Goal: Task Accomplishment & Management: Use online tool/utility

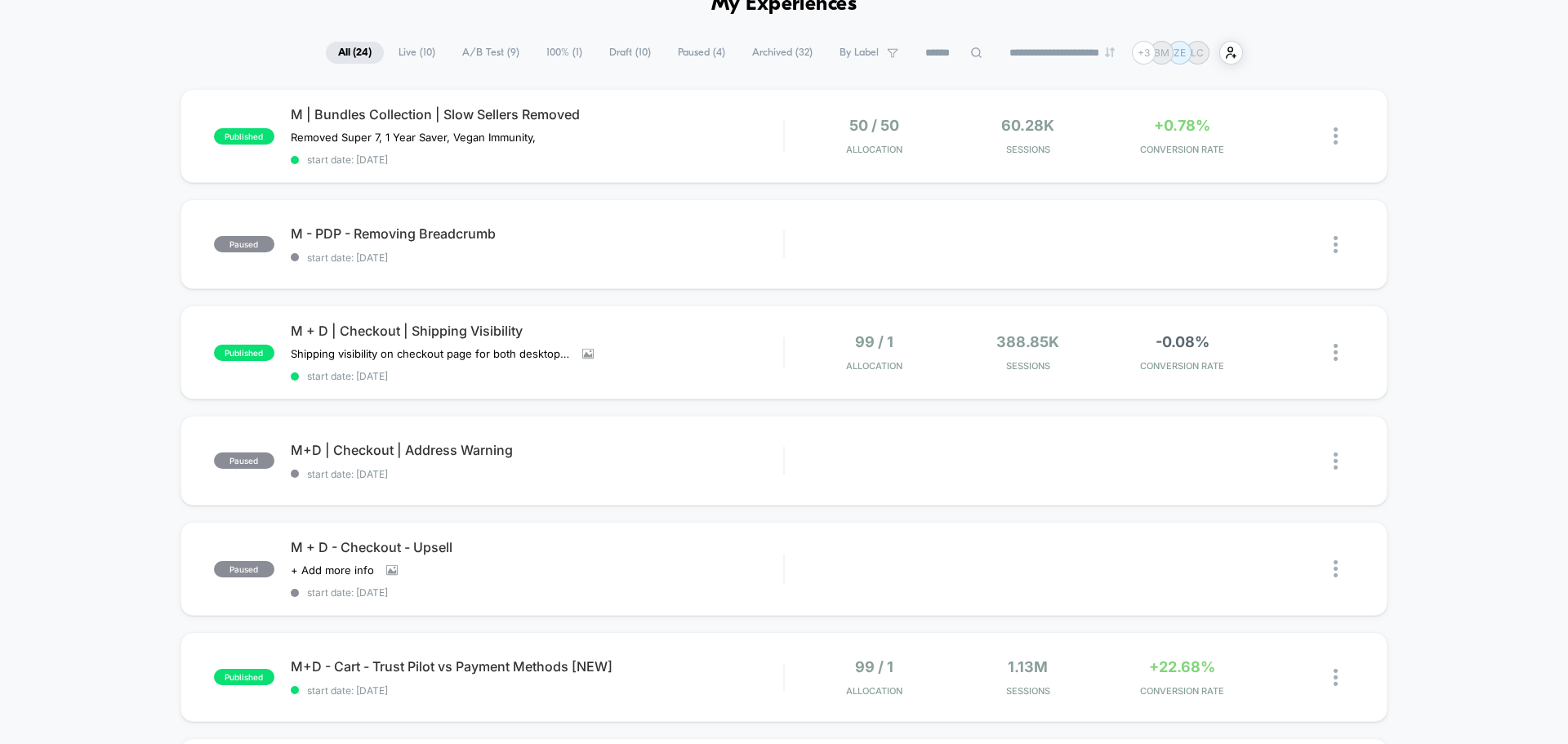
scroll to position [82, 0]
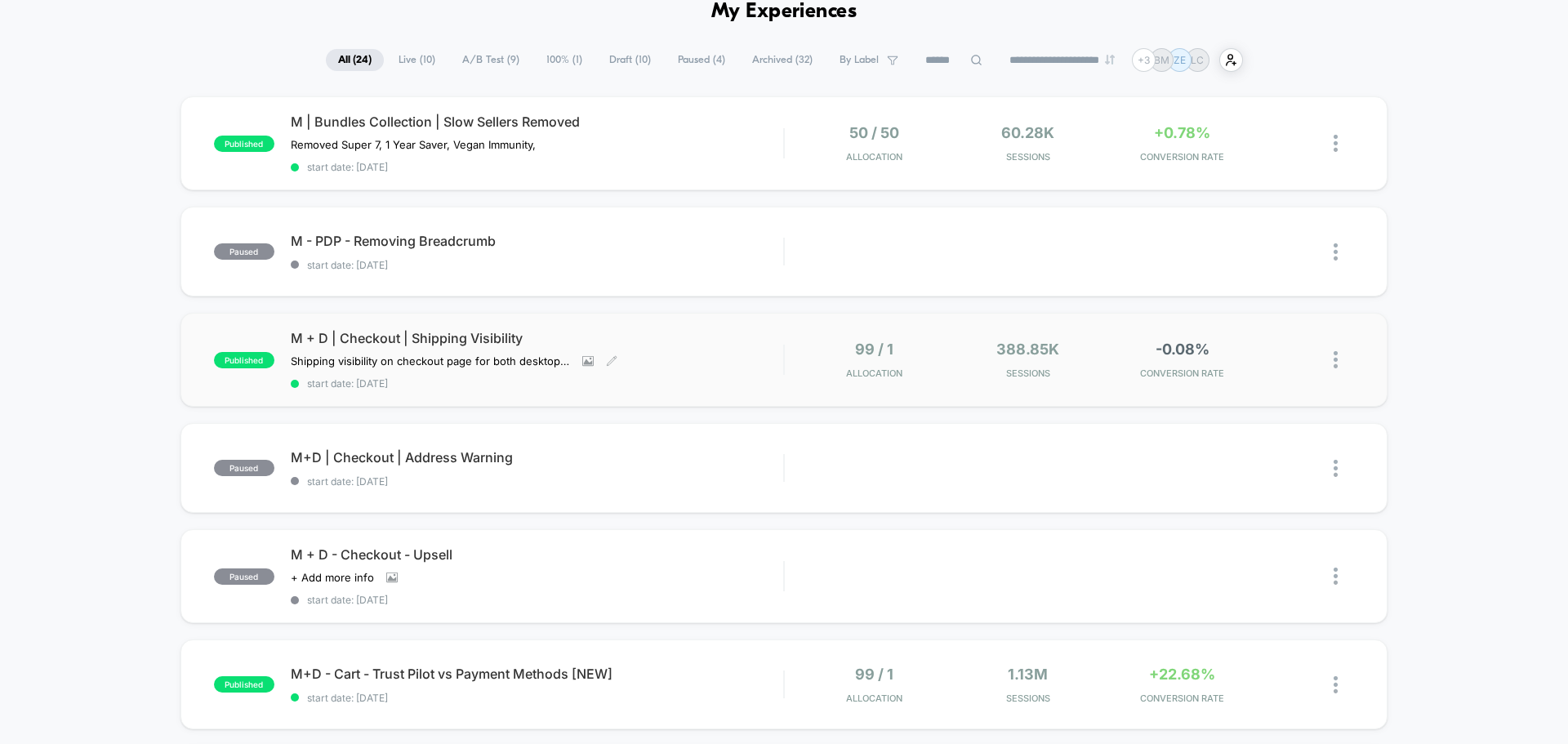
click at [425, 342] on span "M + D | Checkout | Shipping Visibility" at bounding box center [537, 338] width 493 height 16
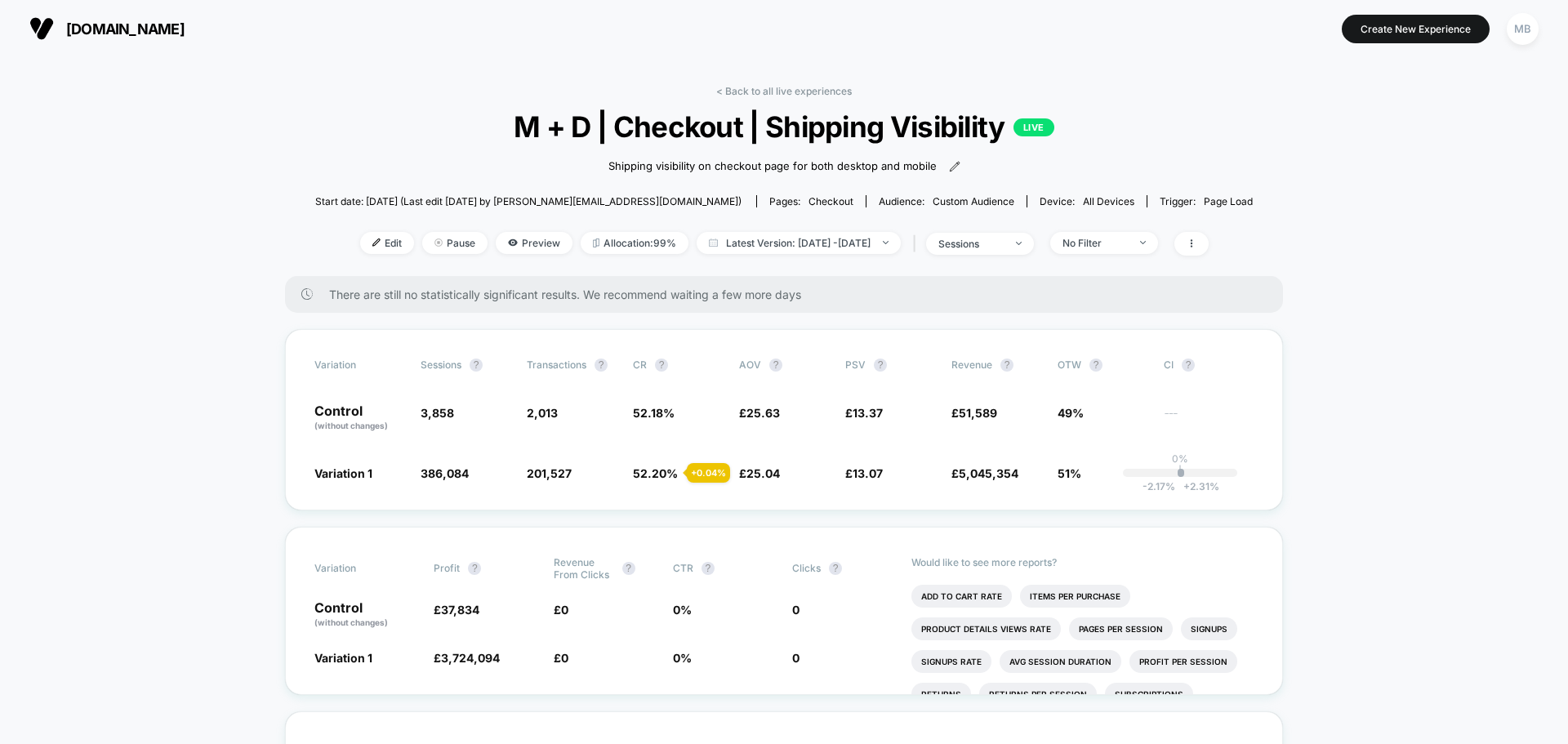
click at [856, 255] on div "Edit Pause Preview Allocation: 99% Latest Version: [DATE] - [DATE] | sessions N…" at bounding box center [784, 244] width 938 height 24
click at [858, 250] on span "Latest Version: [DATE] - [DATE]" at bounding box center [799, 243] width 204 height 22
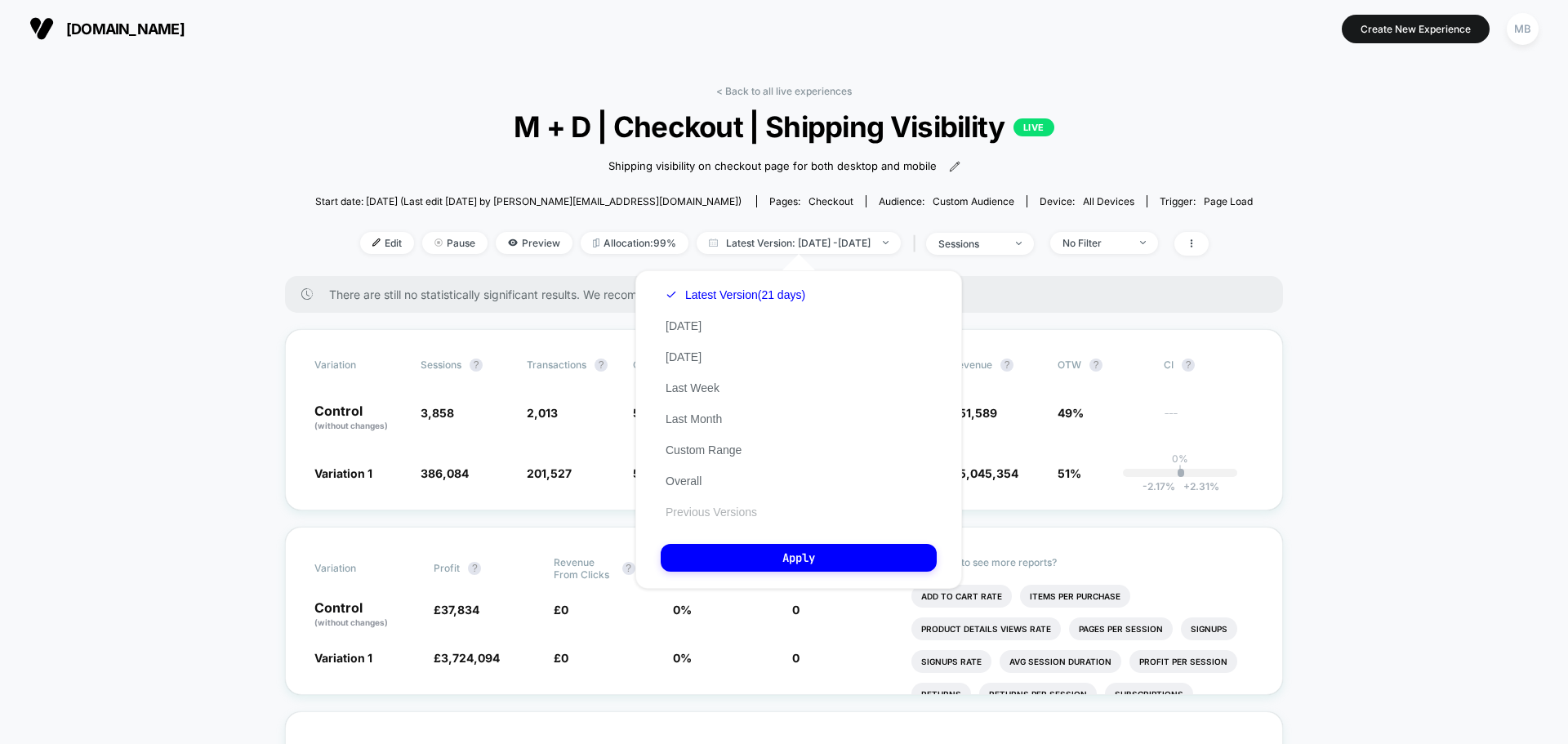
click at [713, 512] on button "Previous Versions" at bounding box center [711, 512] width 101 height 15
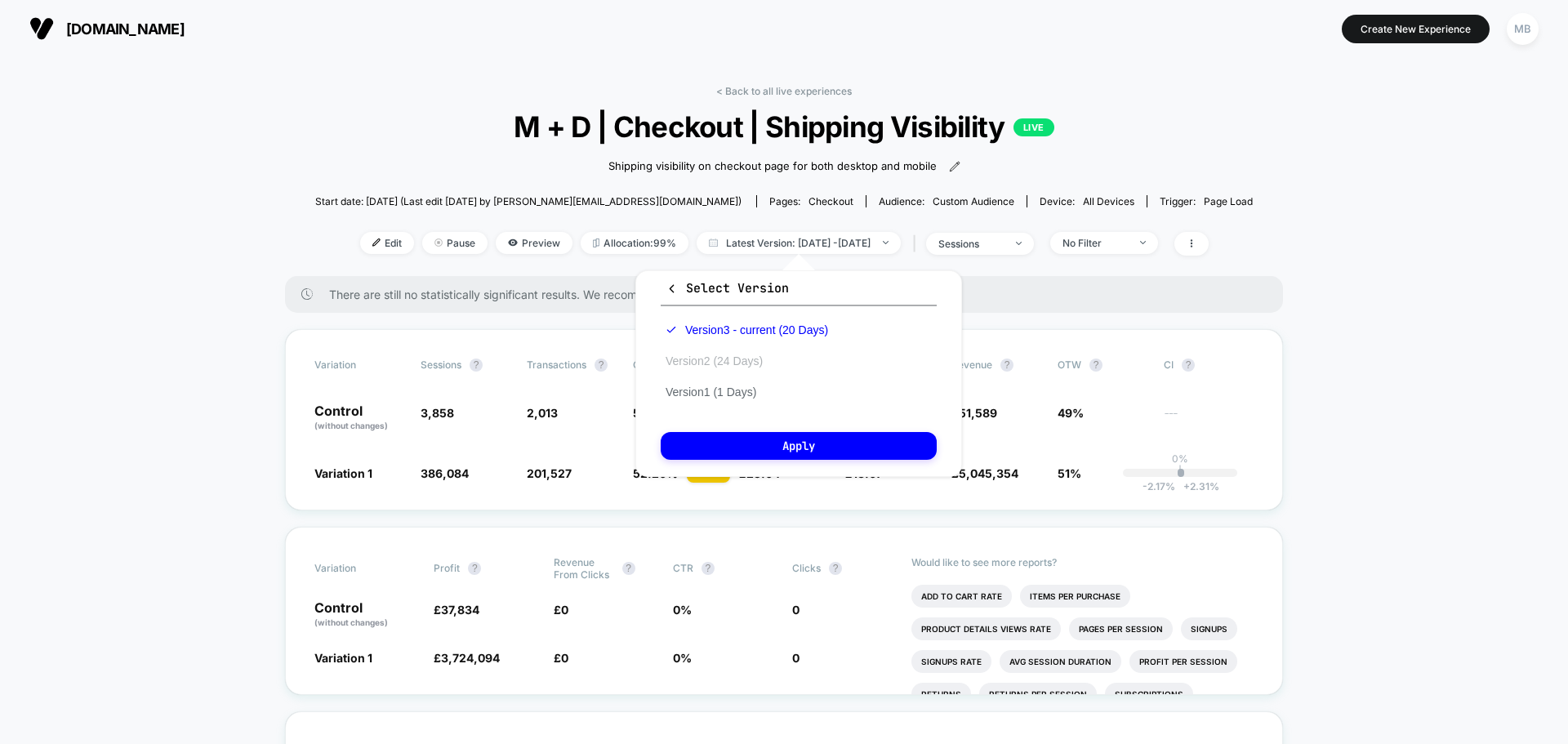
click at [752, 365] on button "Version 2 (24 Days)" at bounding box center [714, 361] width 107 height 15
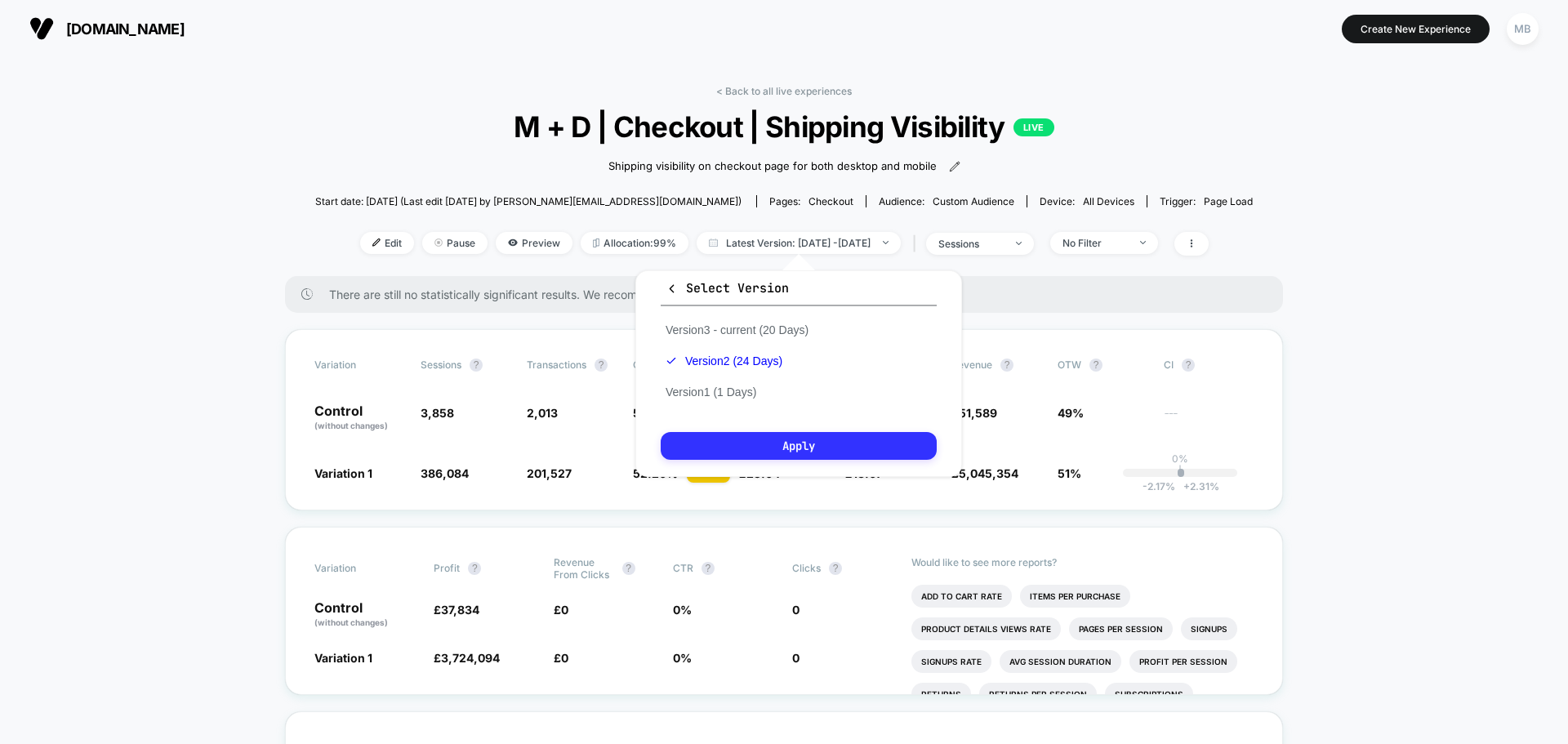
click at [804, 449] on button "Apply" at bounding box center [799, 446] width 276 height 28
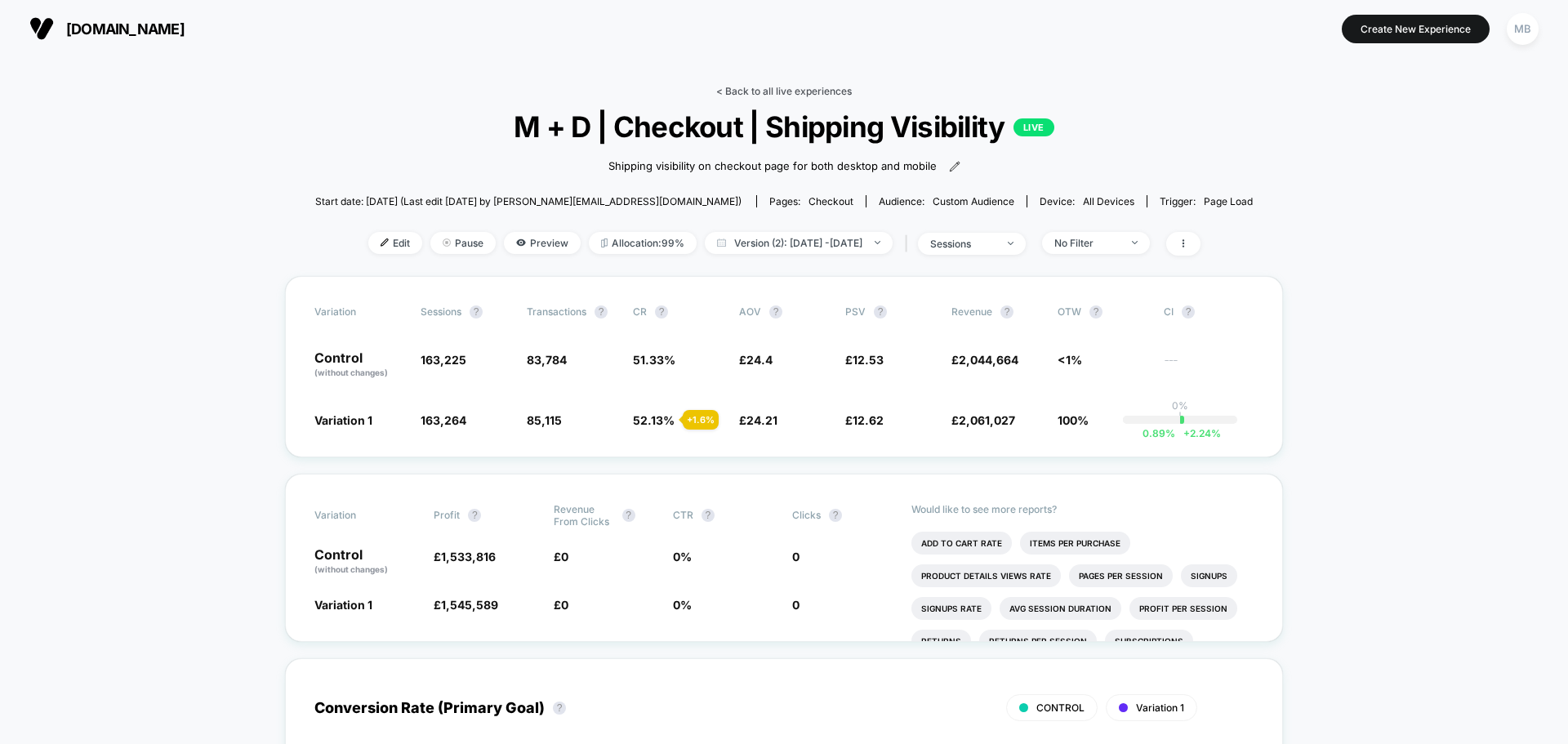
click at [789, 87] on link "< Back to all live experiences" at bounding box center [784, 91] width 136 height 12
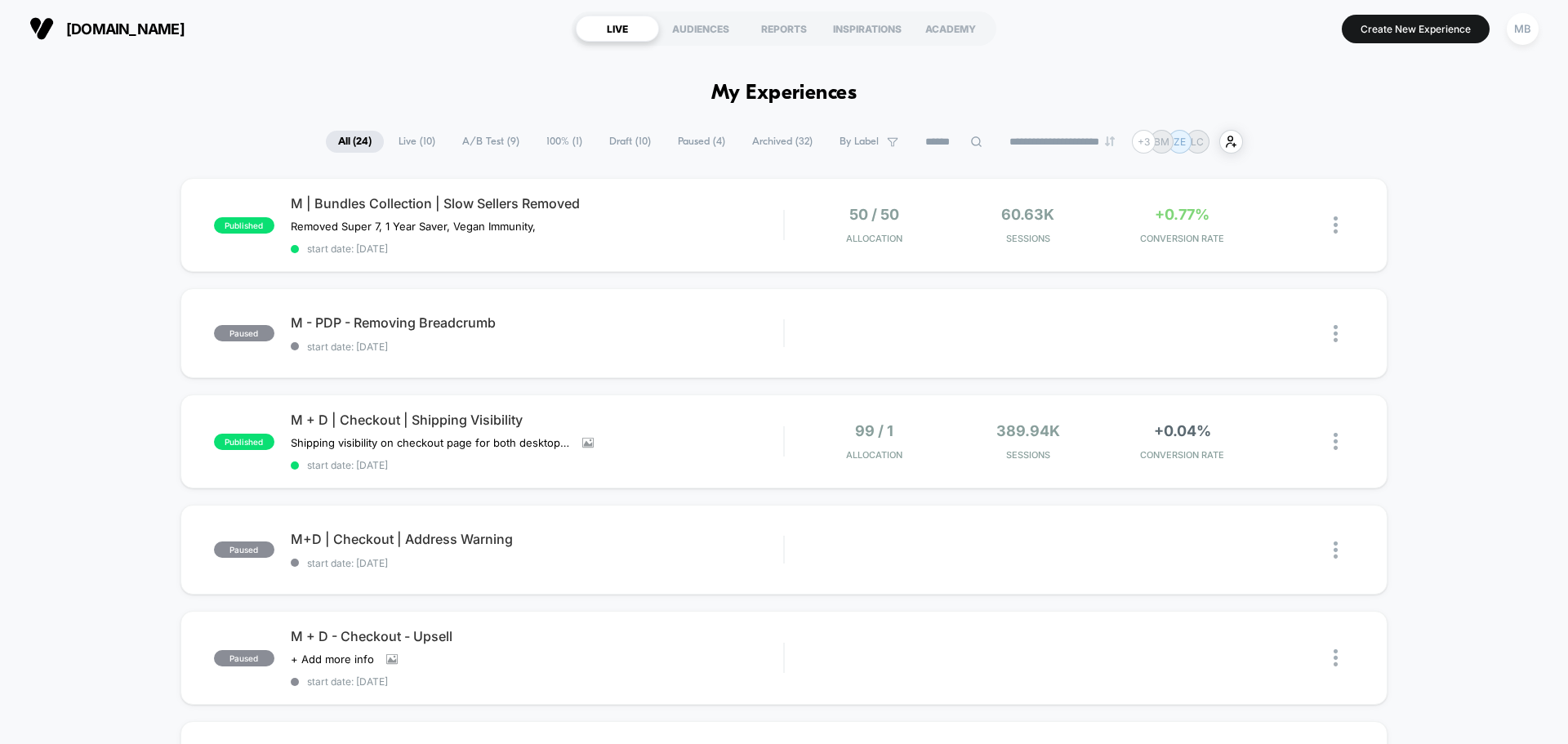
click at [410, 139] on span "Live ( 10 )" at bounding box center [417, 141] width 61 height 22
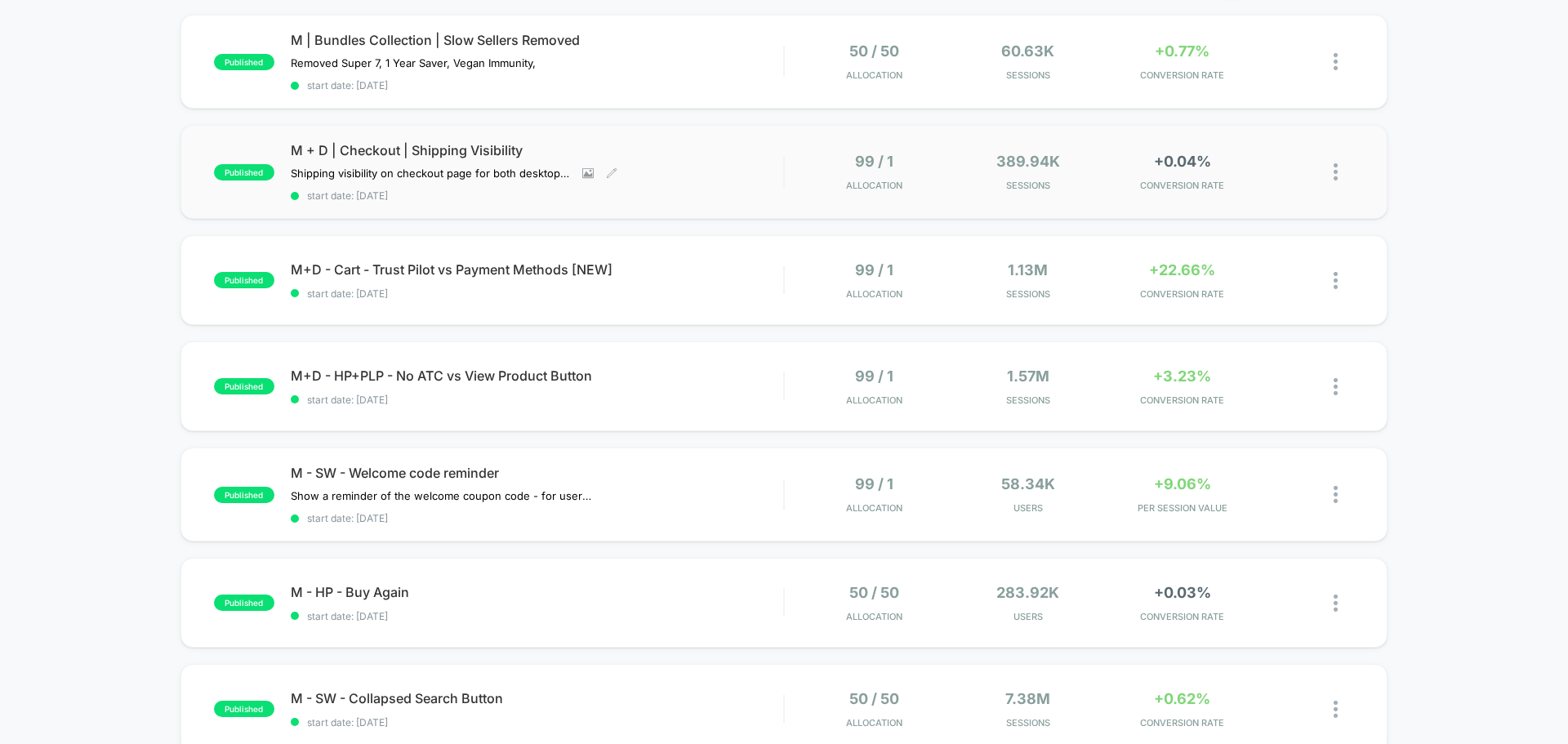
scroll to position [409, 0]
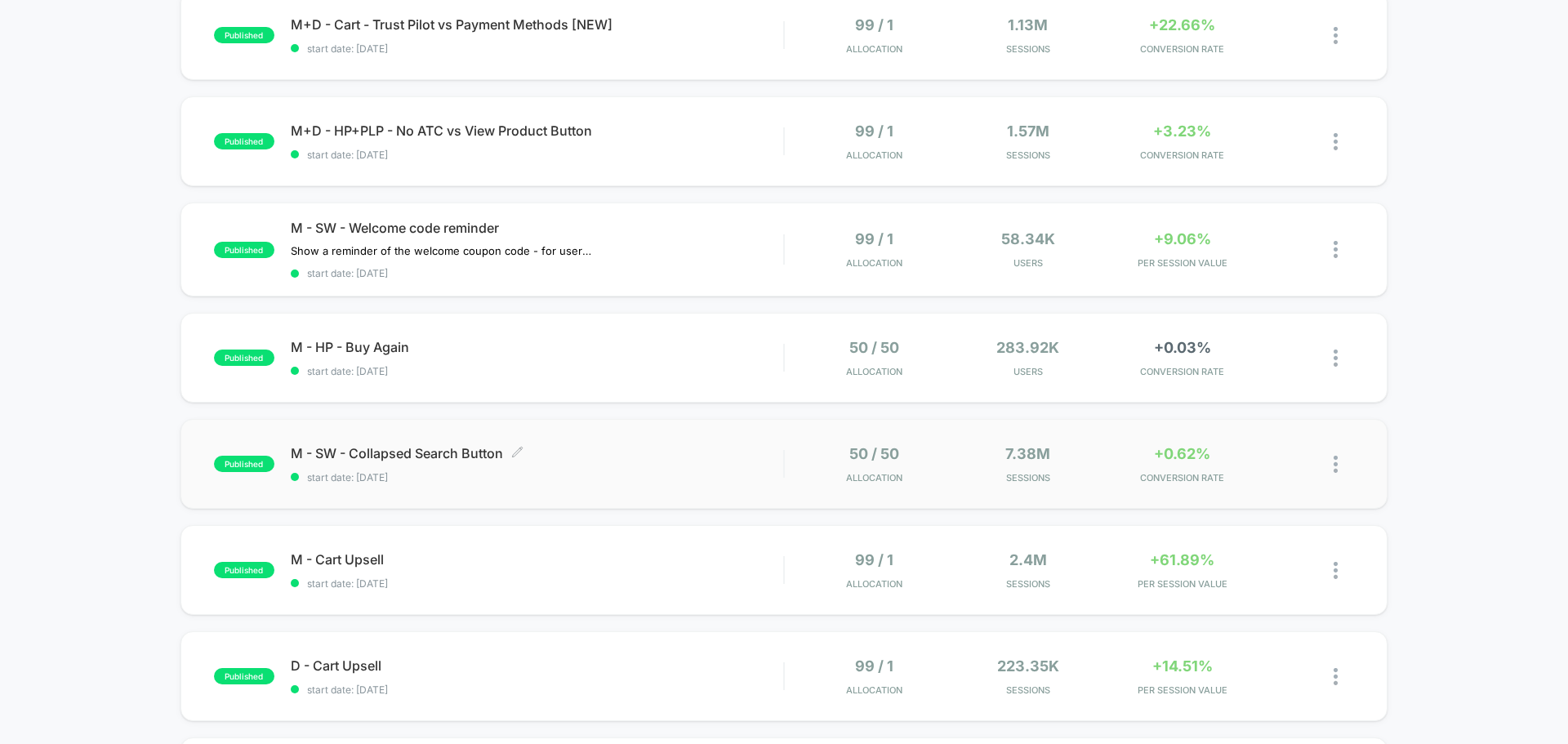
click at [411, 448] on span "M - SW - Collapsed Search Button Click to edit experience details" at bounding box center [537, 454] width 493 height 16
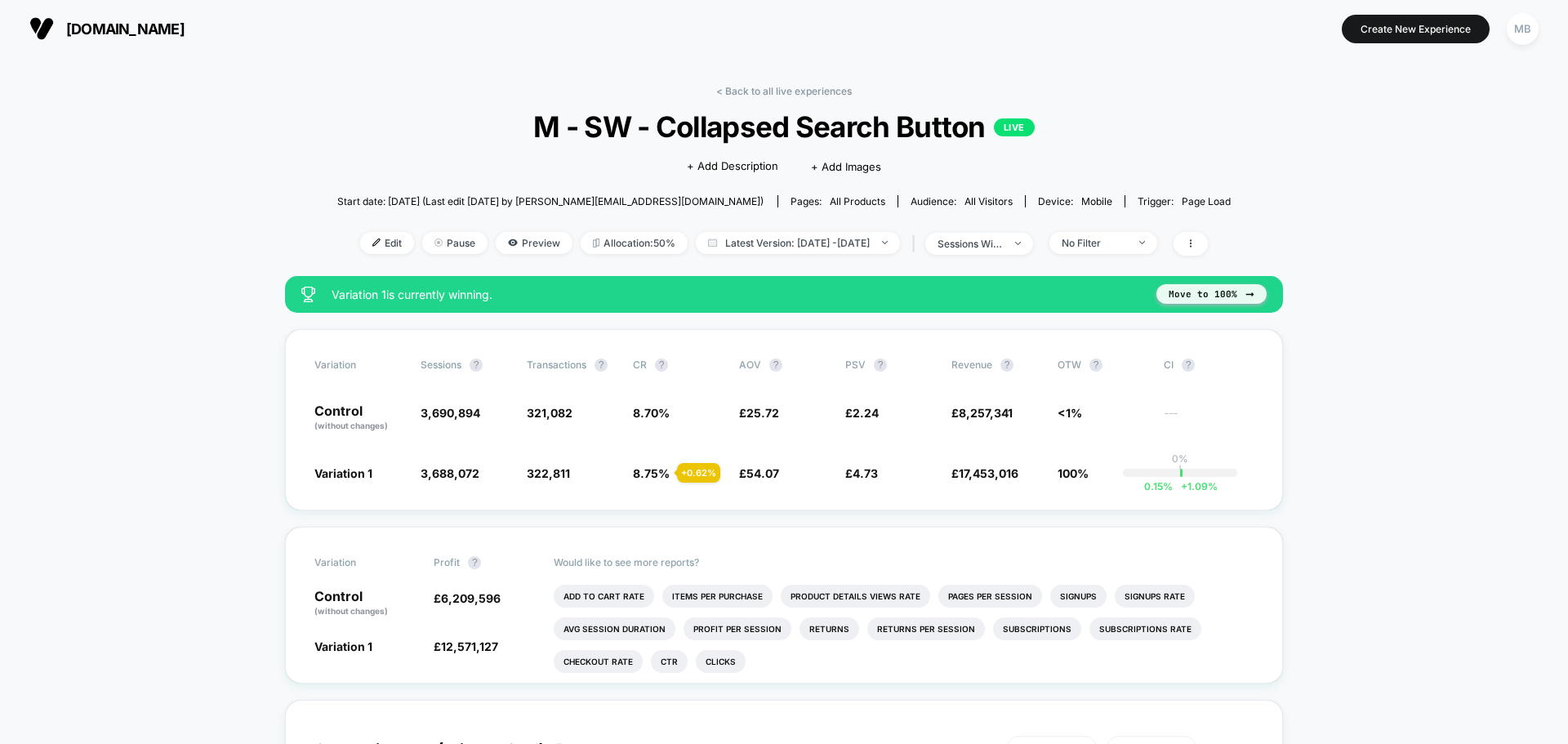
click at [1193, 294] on button "Move to 100%" at bounding box center [1212, 294] width 110 height 20
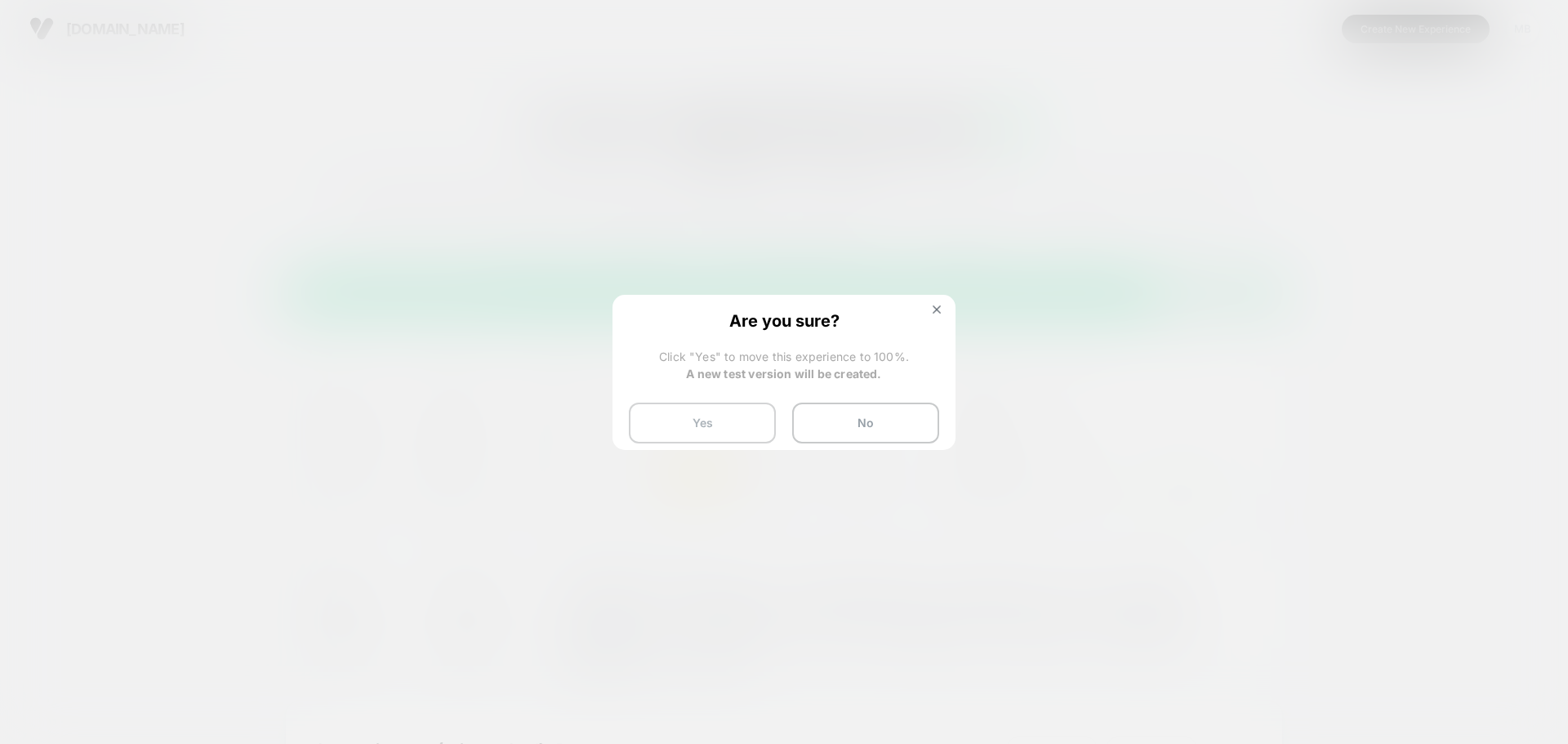
click at [647, 420] on button "Yes" at bounding box center [702, 424] width 147 height 41
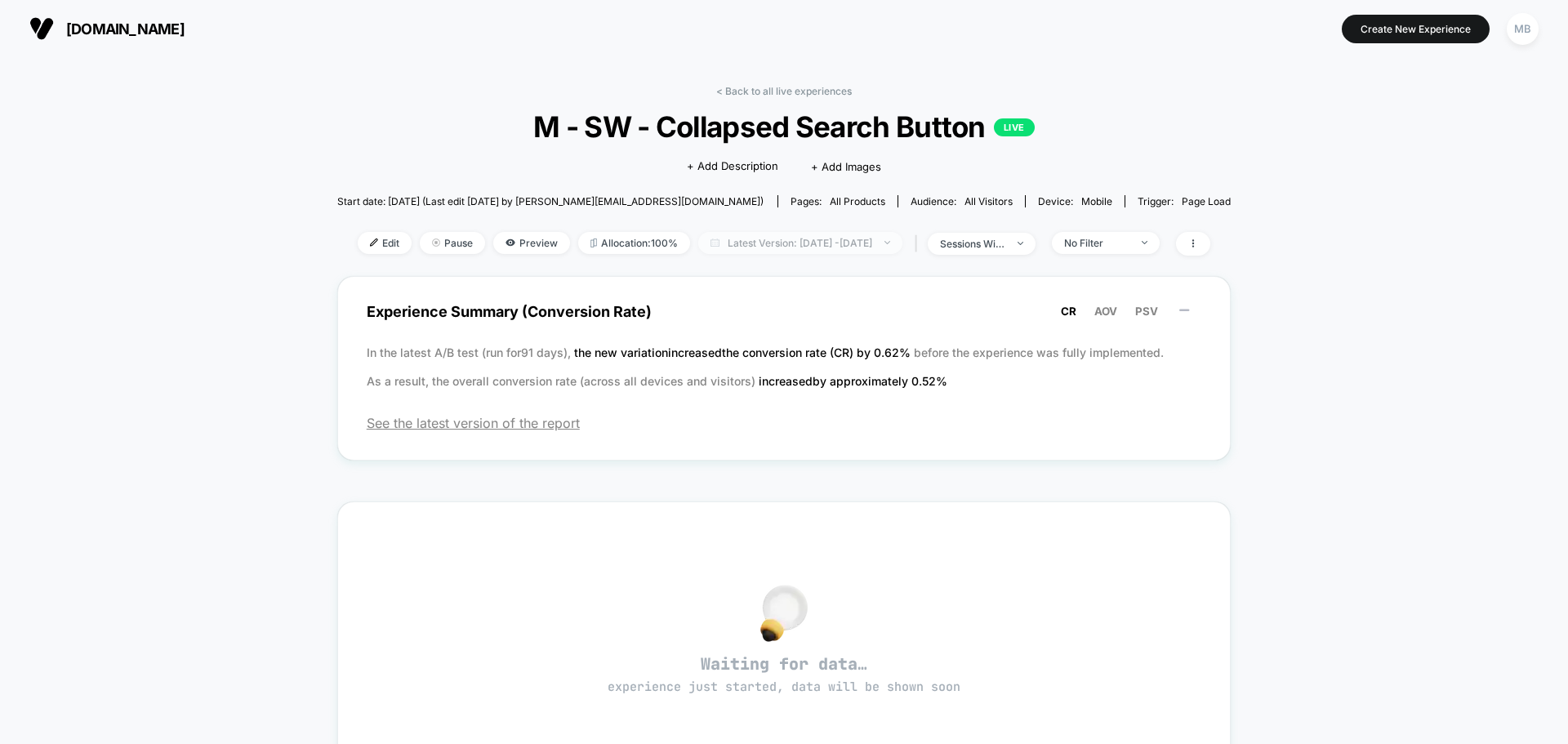
click at [710, 244] on img at bounding box center [715, 243] width 9 height 8
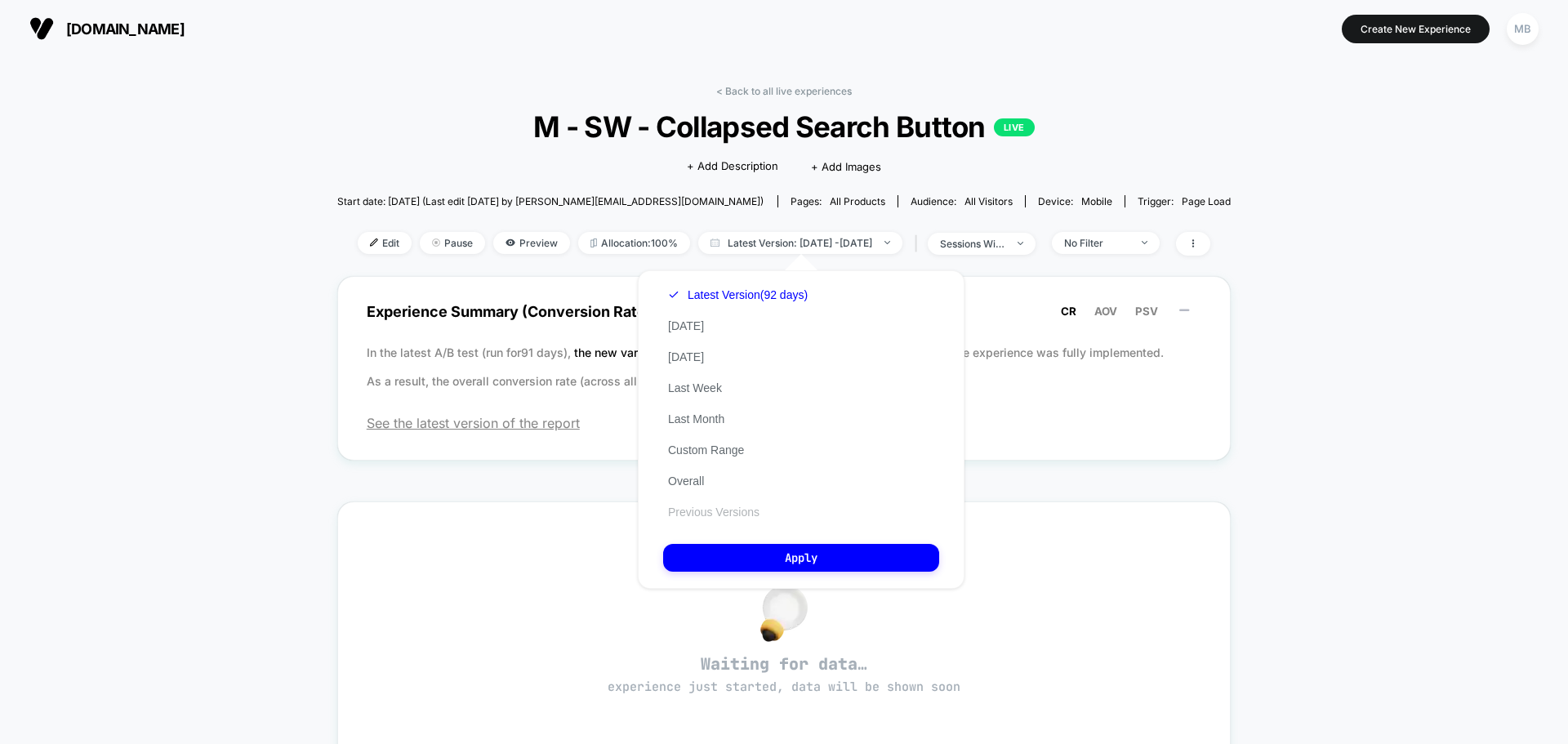
click at [712, 514] on button "Previous Versions" at bounding box center [714, 512] width 101 height 15
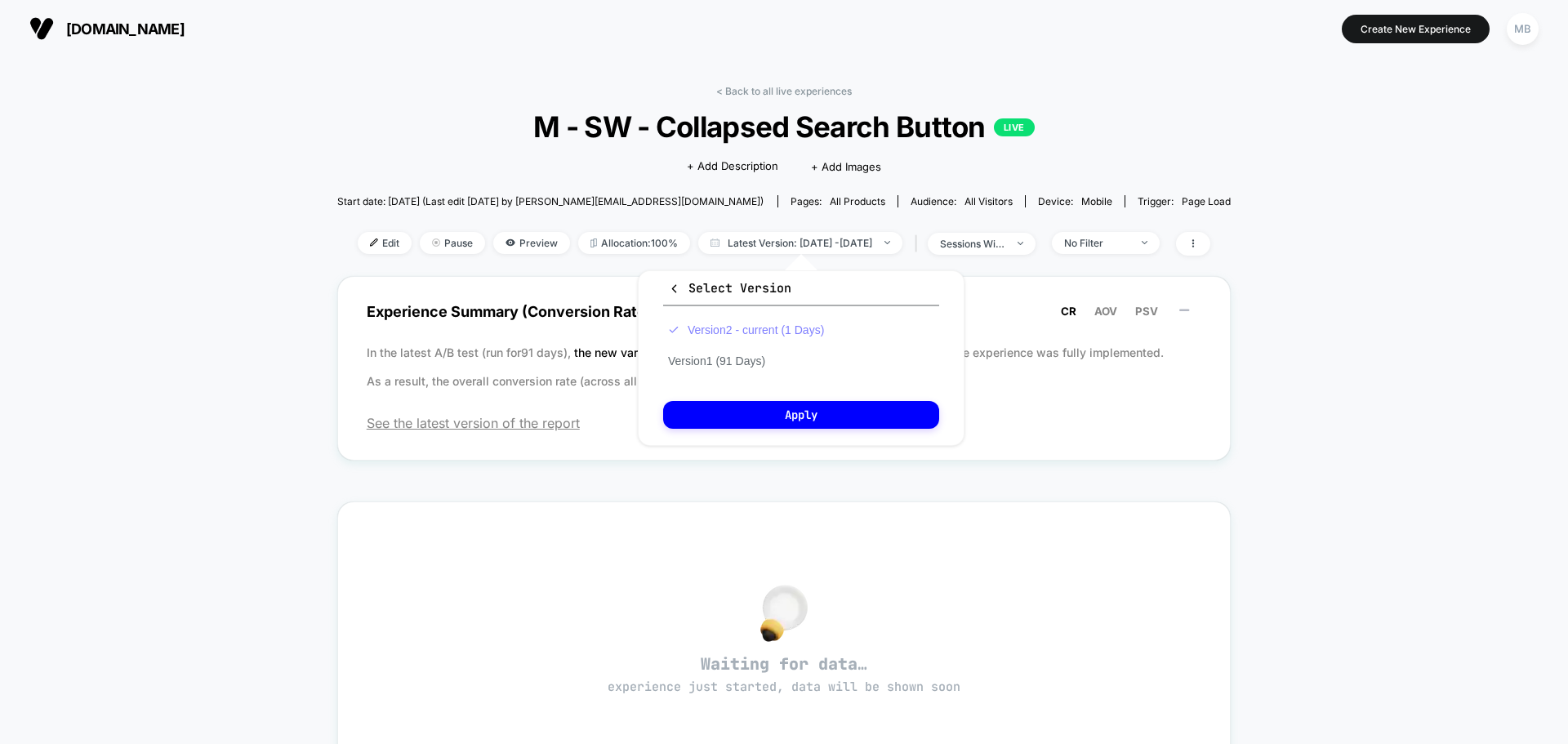
click at [732, 337] on button "Version 2 - current (1 Days)" at bounding box center [746, 330] width 166 height 15
click at [746, 366] on button "Version 1 (91 Days)" at bounding box center [716, 361] width 107 height 15
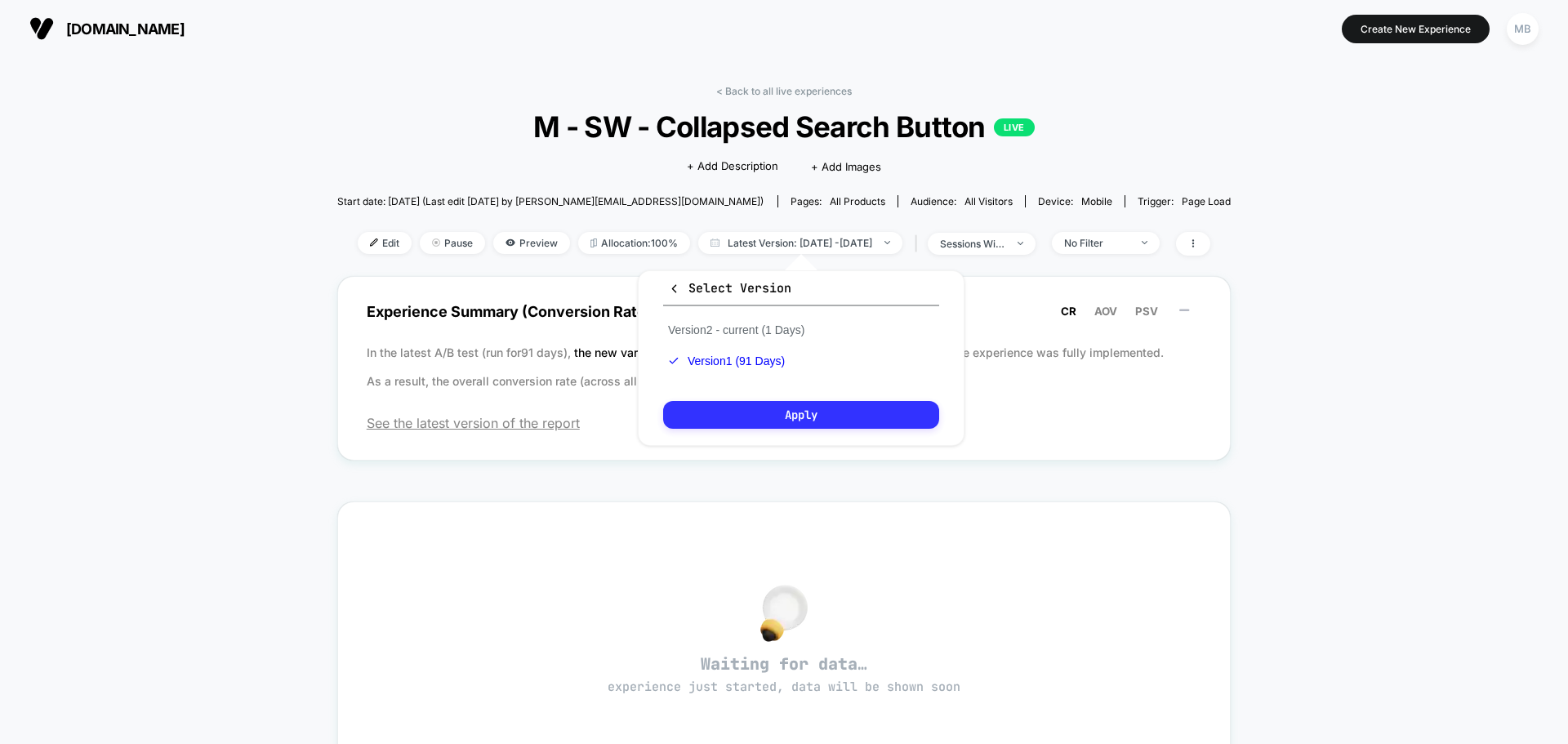
click at [815, 415] on button "Apply" at bounding box center [801, 415] width 276 height 28
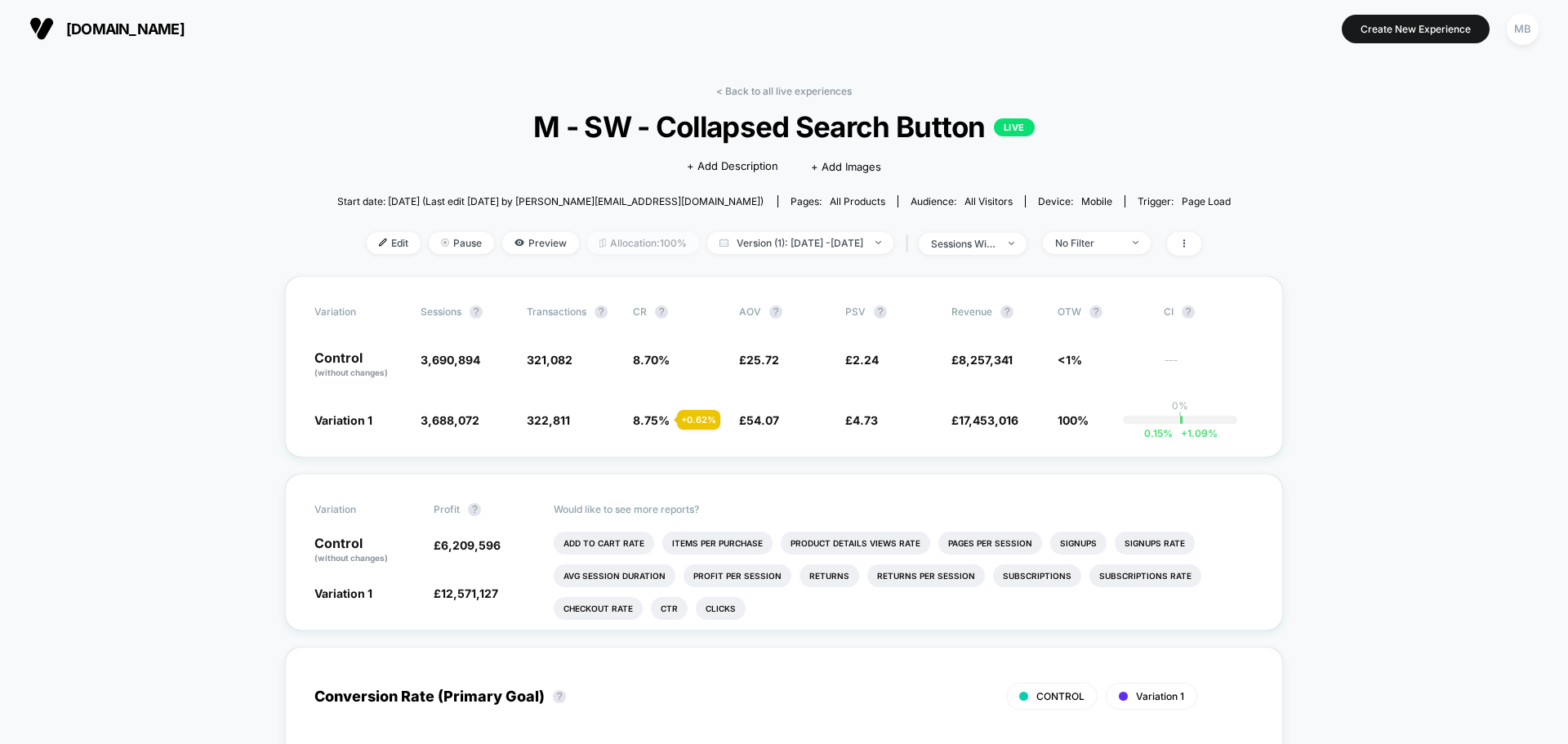
click at [587, 238] on span "Allocation: 100%" at bounding box center [643, 243] width 112 height 22
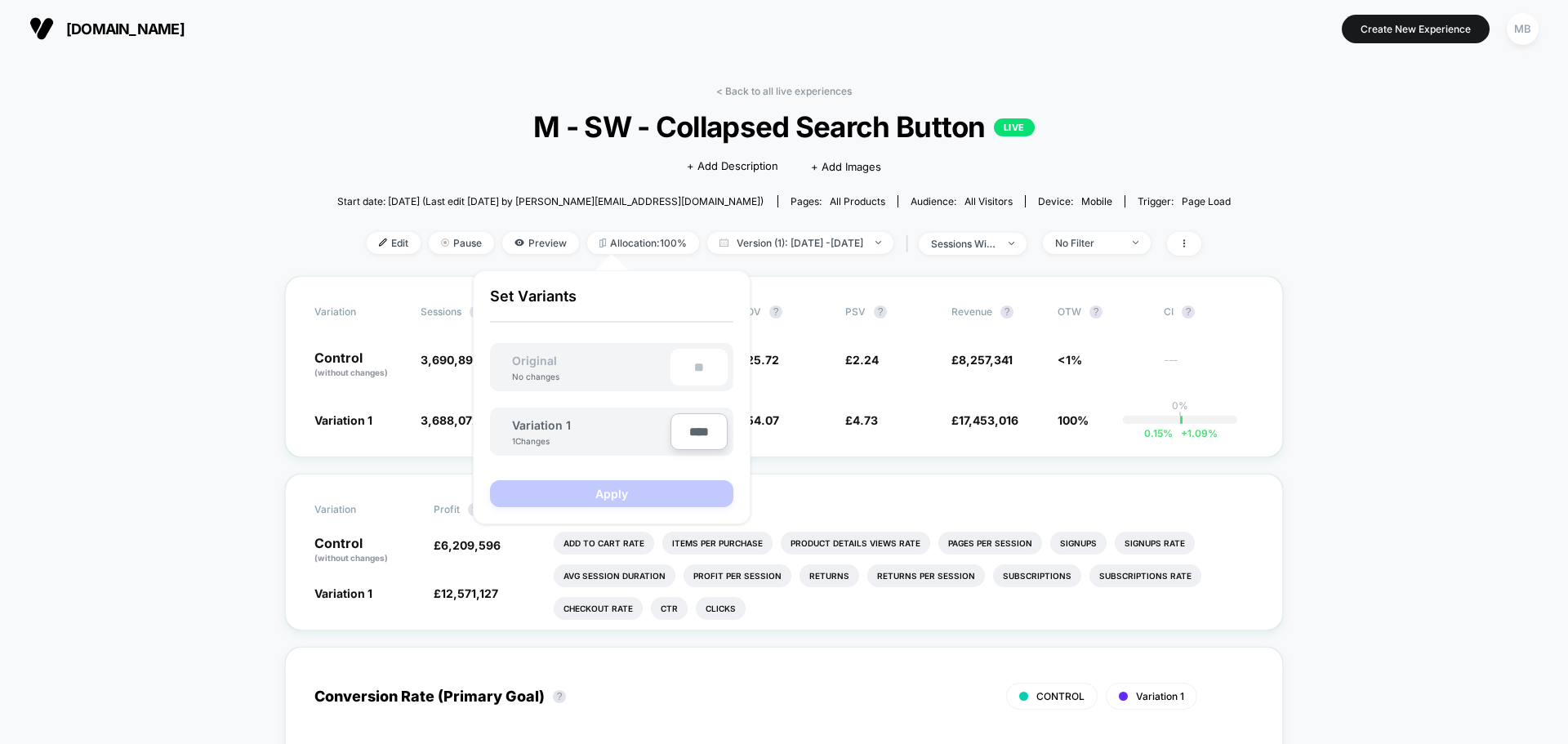
click at [681, 430] on input "****" at bounding box center [699, 432] width 57 height 37
type input "***"
type input "**"
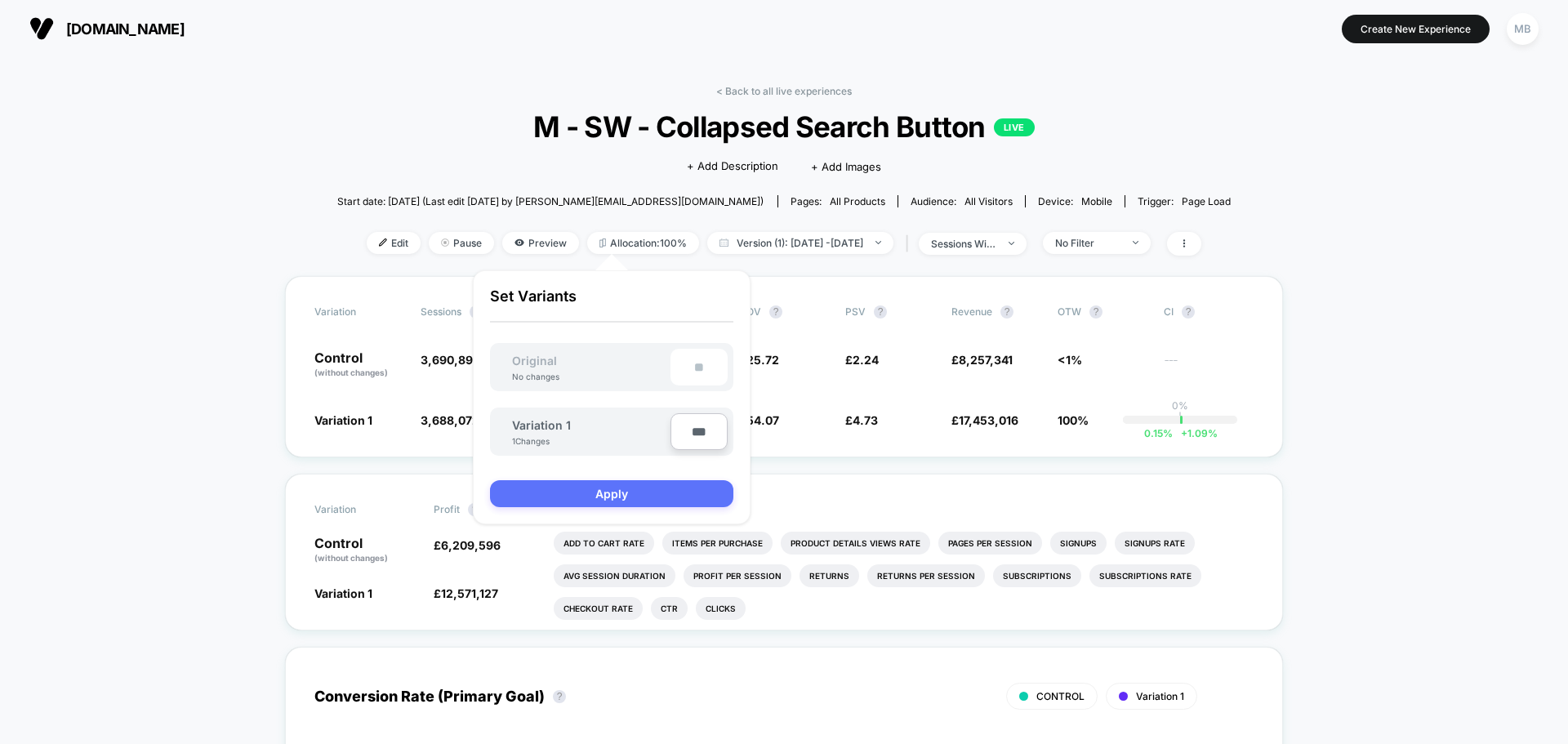
type input "***"
click at [654, 493] on button "Apply" at bounding box center [612, 494] width 244 height 27
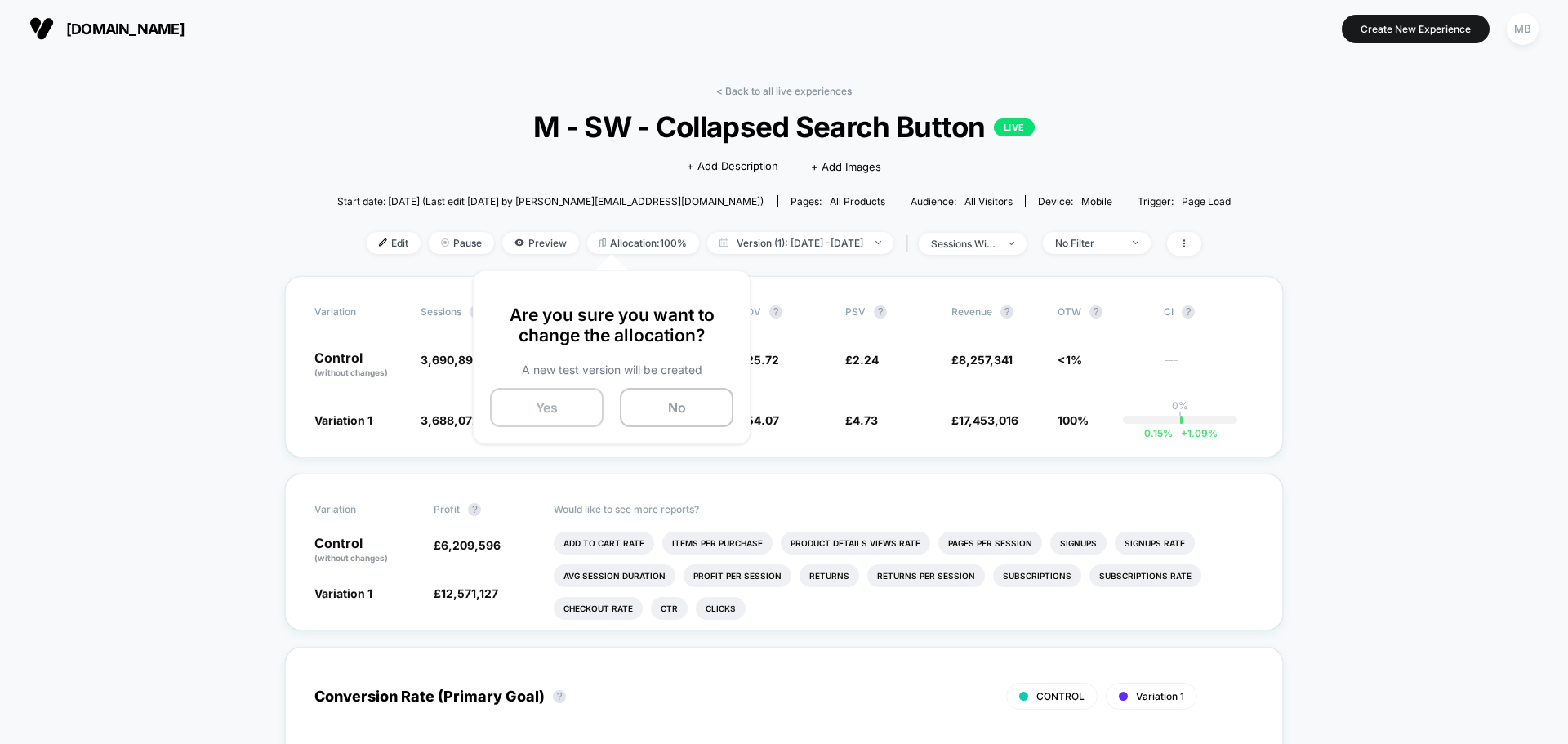
click at [536, 405] on button "Yes" at bounding box center [547, 408] width 114 height 39
